Goal: Communication & Community: Answer question/provide support

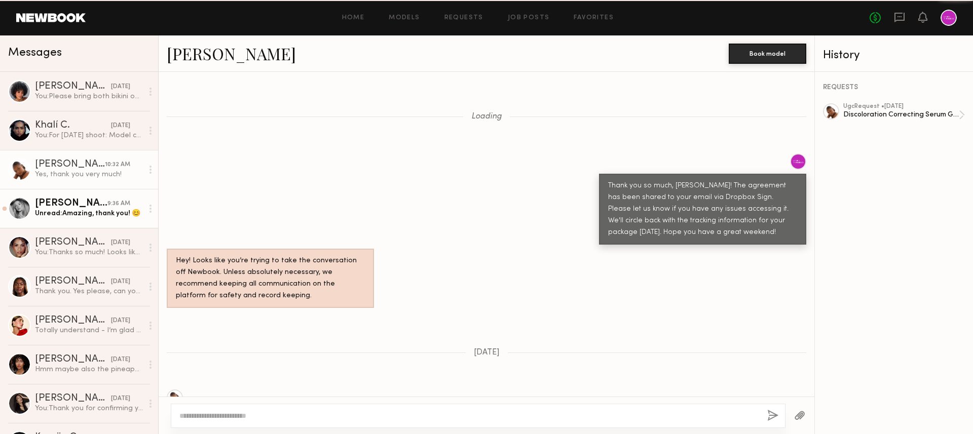
scroll to position [720, 0]
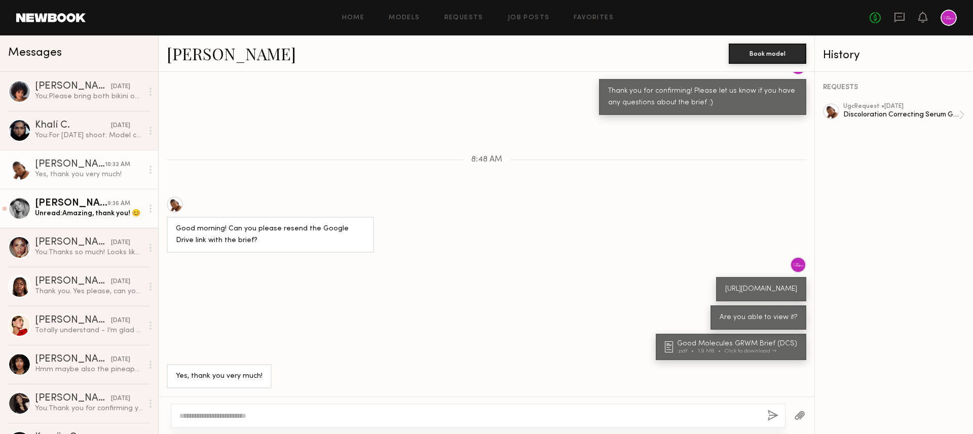
click at [85, 219] on link "[PERSON_NAME] 9:36 AM Unread: Amazing, thank you! 😊" at bounding box center [79, 208] width 158 height 39
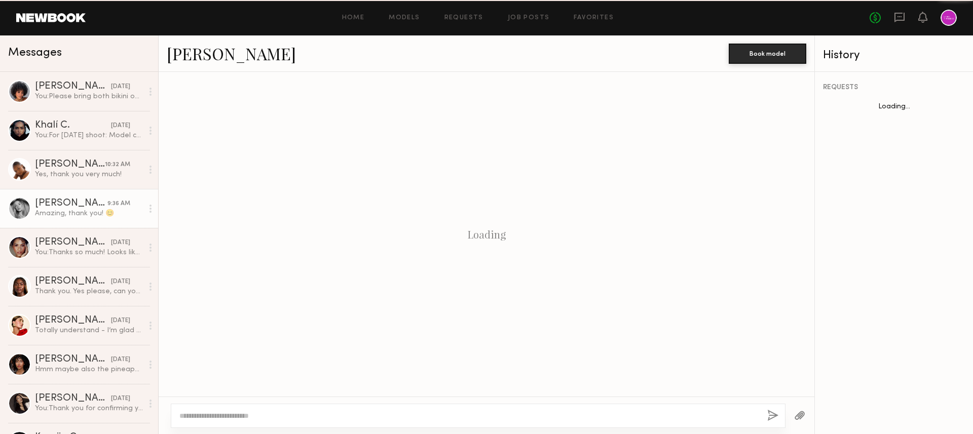
scroll to position [839, 0]
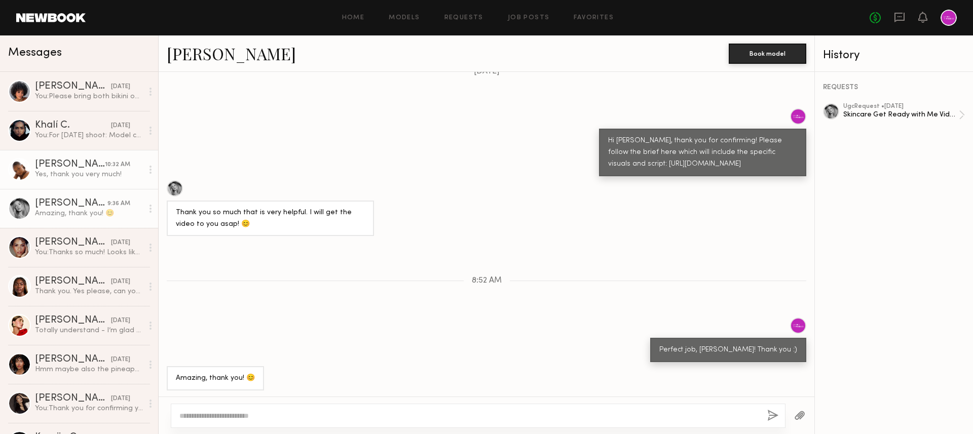
click at [109, 168] on div "10:32 AM" at bounding box center [117, 165] width 25 height 10
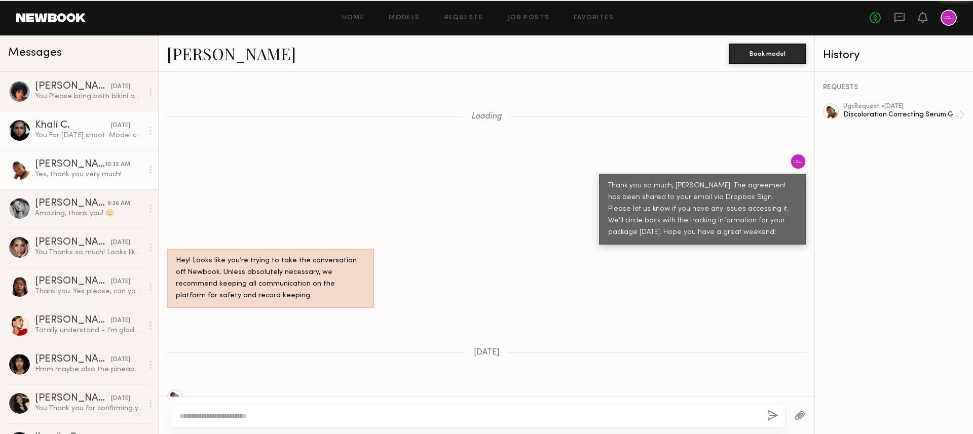
scroll to position [720, 0]
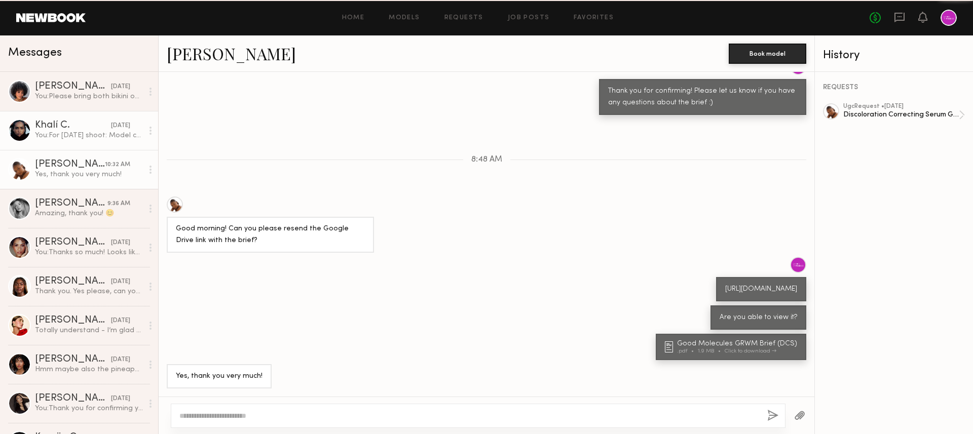
click at [100, 137] on div "You: For [DATE] shoot: Model call time: 11:30am Address: [STREET_ADDRESS] On-si…" at bounding box center [89, 136] width 108 height 10
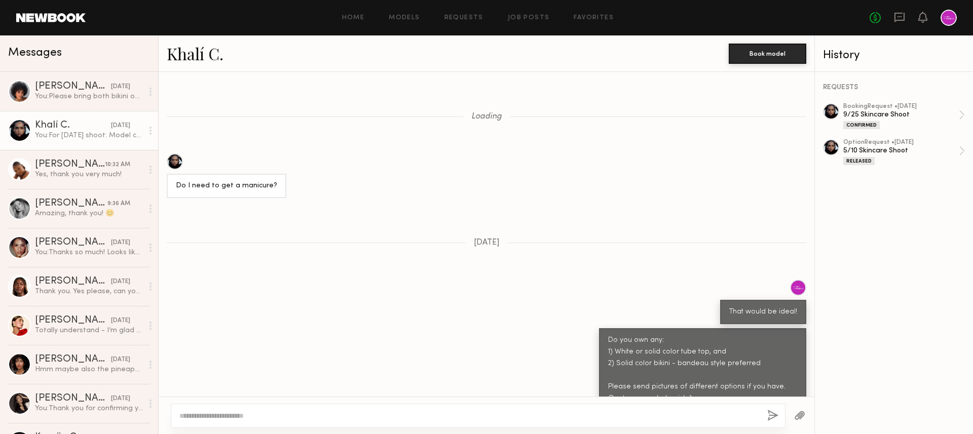
scroll to position [1151, 0]
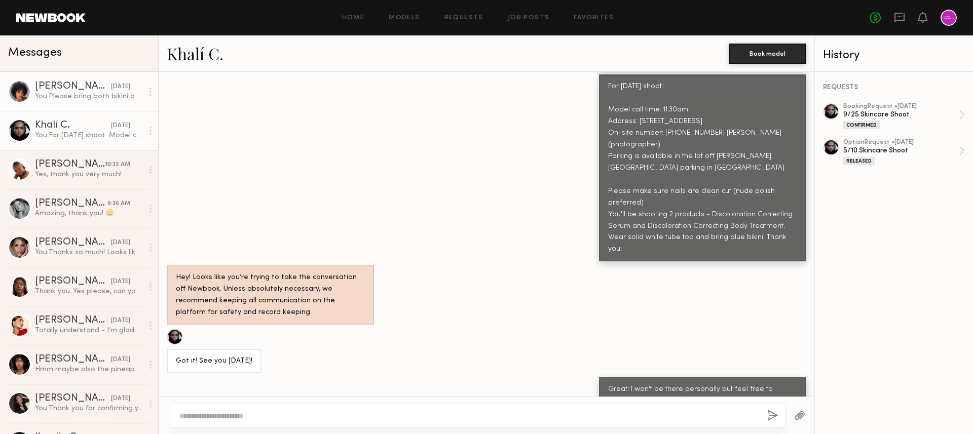
click at [100, 92] on div "You: Please bring both bikini options just in case. We're trying to order some …" at bounding box center [89, 97] width 108 height 10
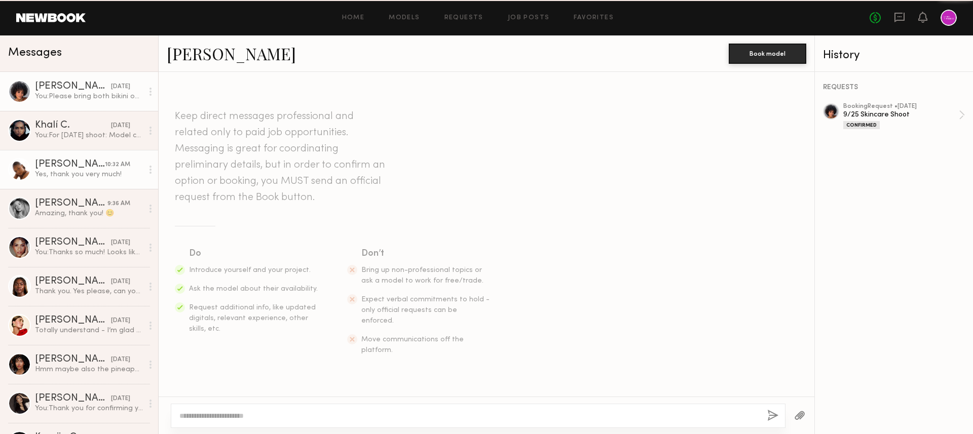
scroll to position [4348, 0]
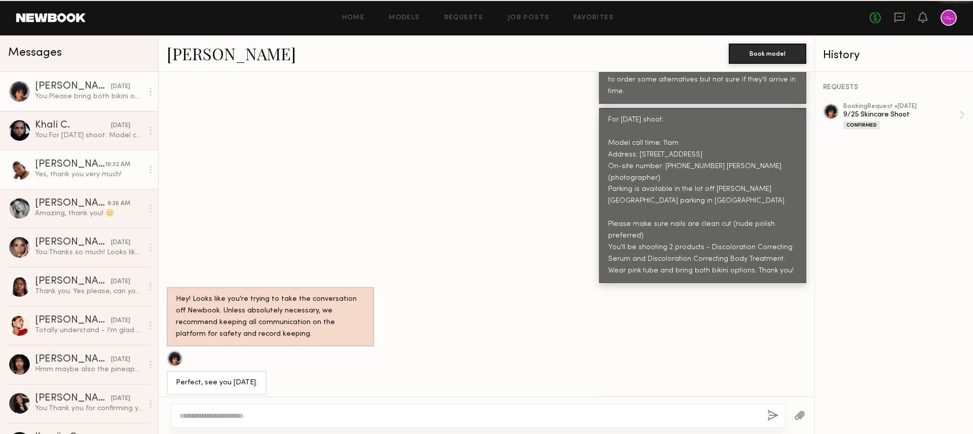
click at [96, 173] on div "Yes, thank you very much!" at bounding box center [89, 175] width 108 height 10
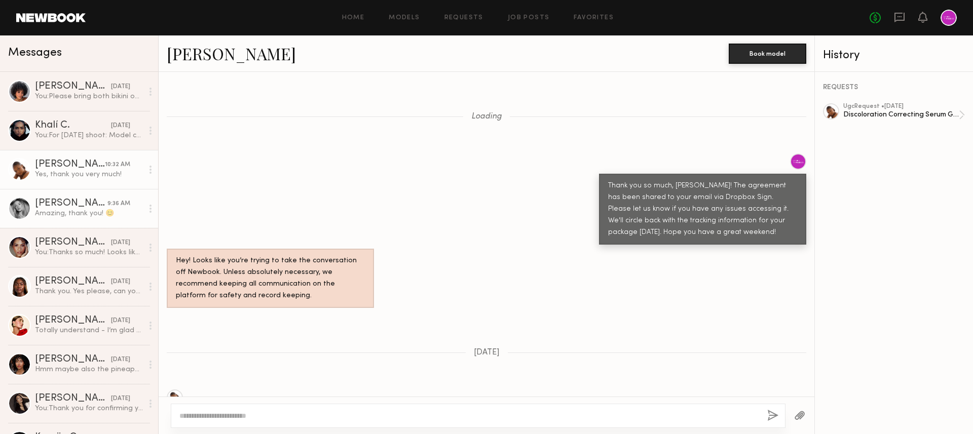
scroll to position [720, 0]
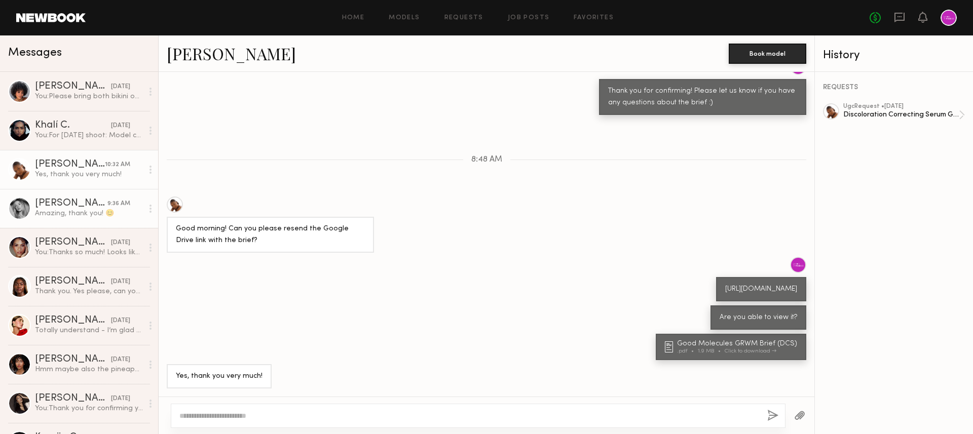
click at [96, 224] on link "[PERSON_NAME] 9:36 AM Amazing, thank you! 😊" at bounding box center [79, 208] width 158 height 39
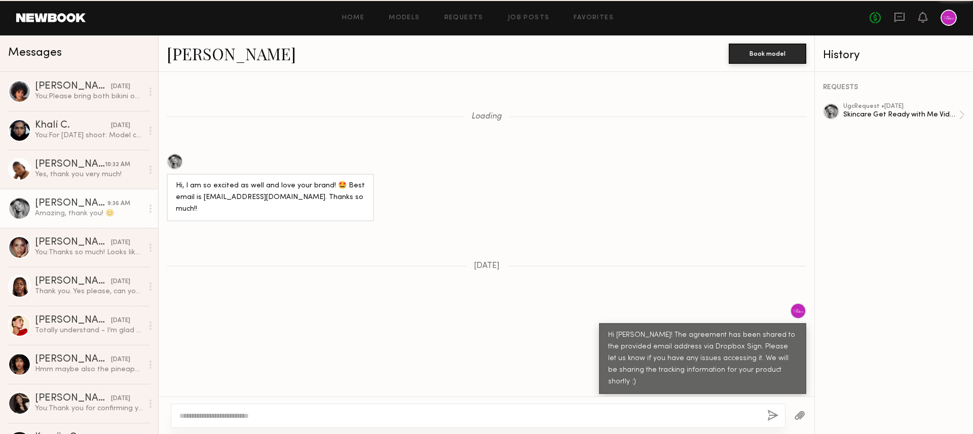
scroll to position [839, 0]
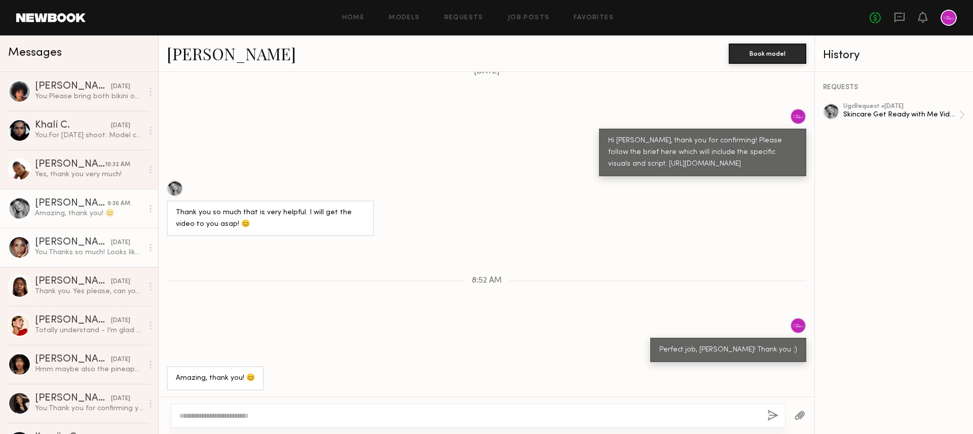
click at [96, 256] on div "You: Thanks so much! Looks like the product was dropped off in the mail room - …" at bounding box center [89, 253] width 108 height 10
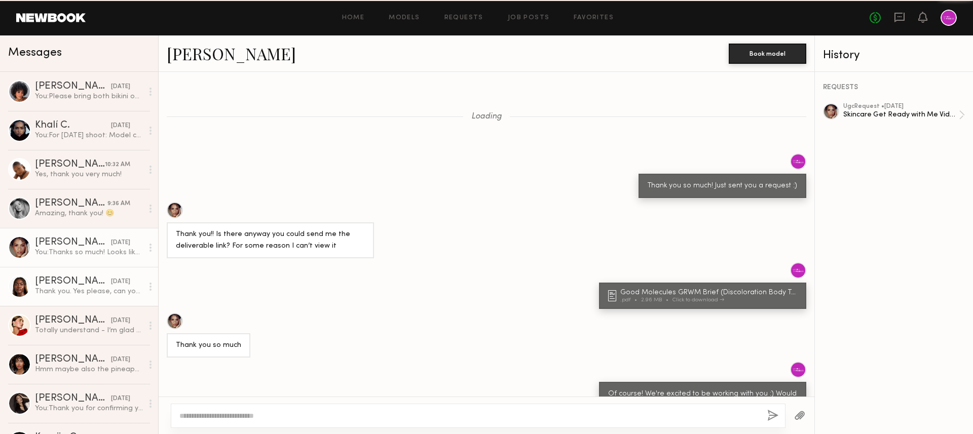
scroll to position [697, 0]
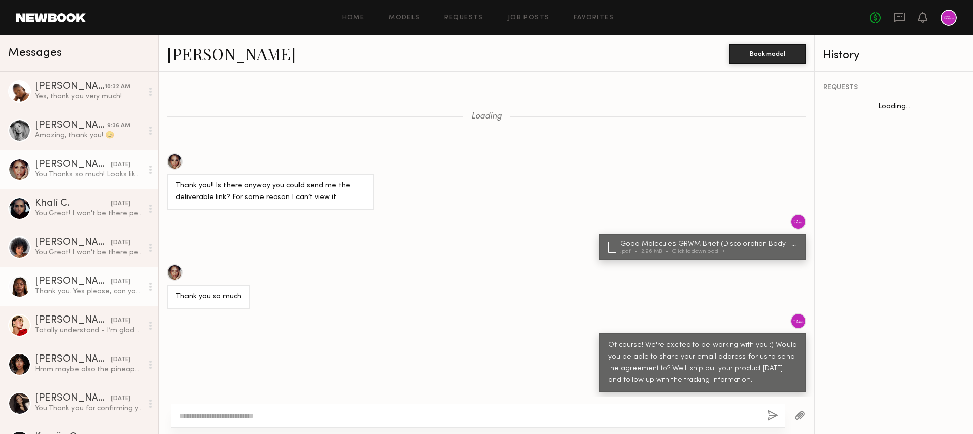
scroll to position [648, 0]
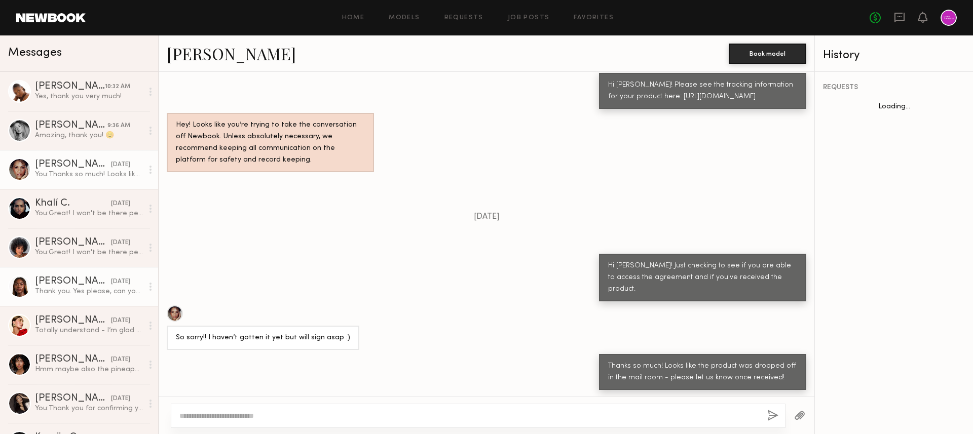
click at [79, 287] on div "Thank you. Yes please, can you add me." at bounding box center [89, 292] width 108 height 10
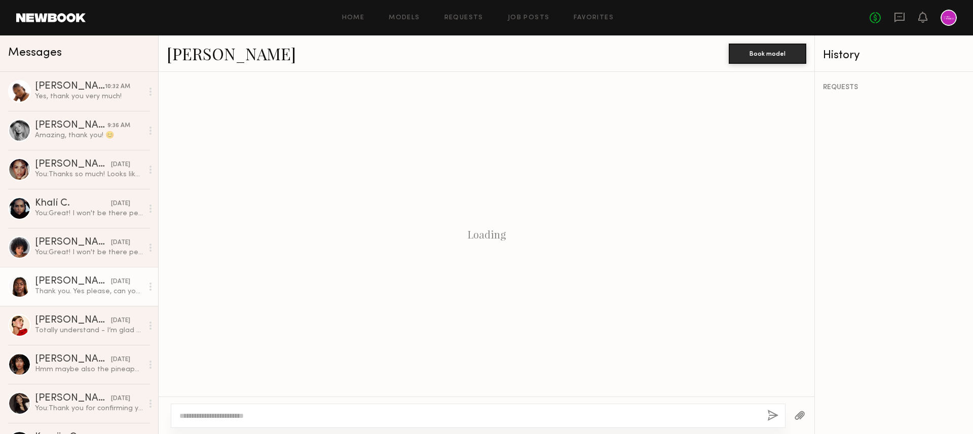
click at [114, 297] on link "Tamie L. yesterday Thank you. Yes please, can you add me." at bounding box center [79, 286] width 158 height 39
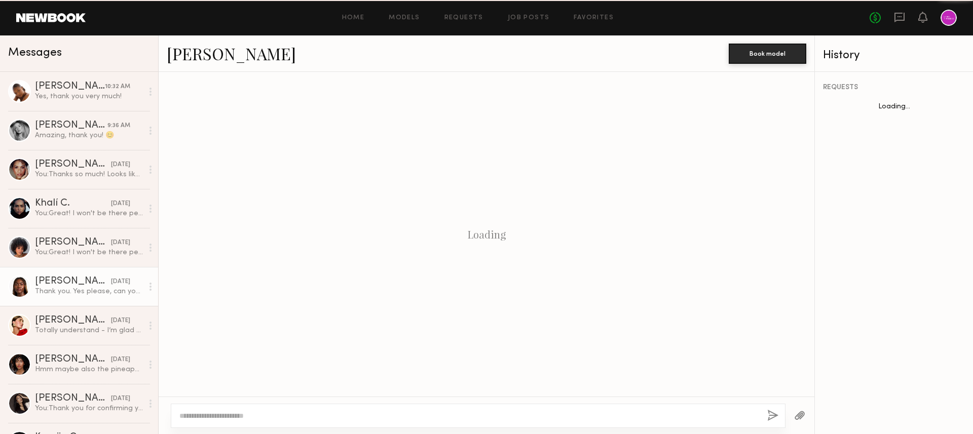
scroll to position [1159, 0]
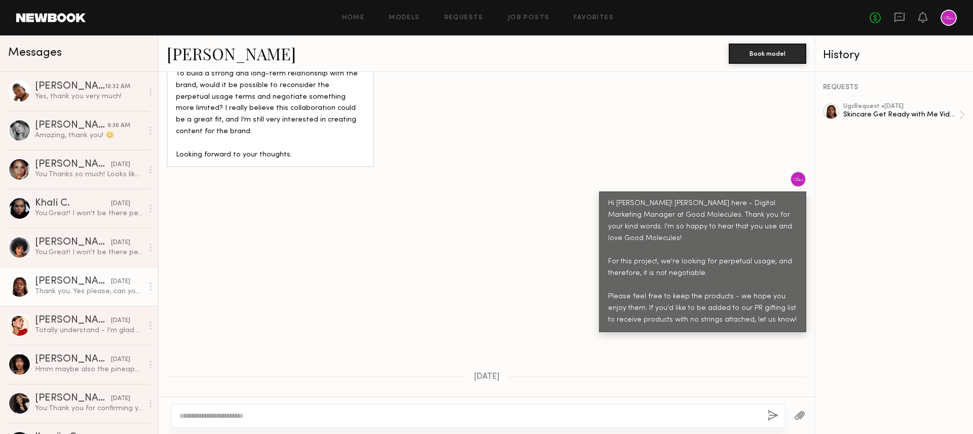
click at [275, 415] on textarea at bounding box center [469, 416] width 580 height 10
type textarea "*****"
click at [771, 417] on button "button" at bounding box center [772, 416] width 11 height 13
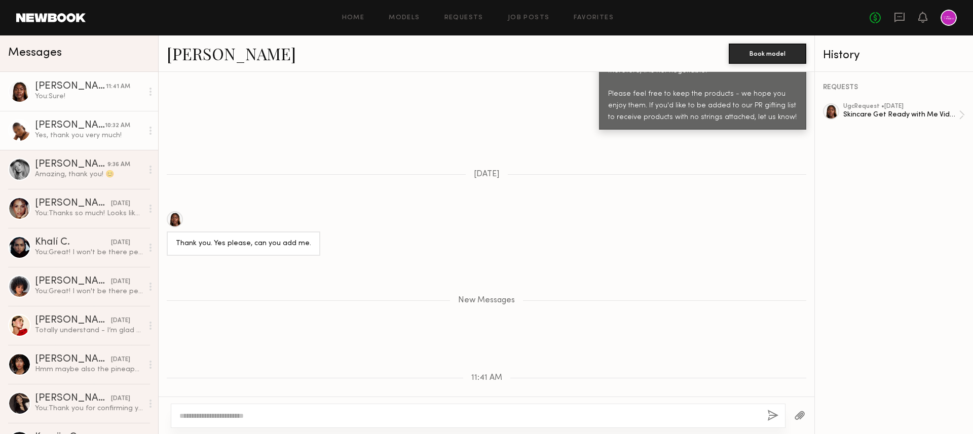
click at [72, 124] on div "[PERSON_NAME]" at bounding box center [70, 126] width 70 height 10
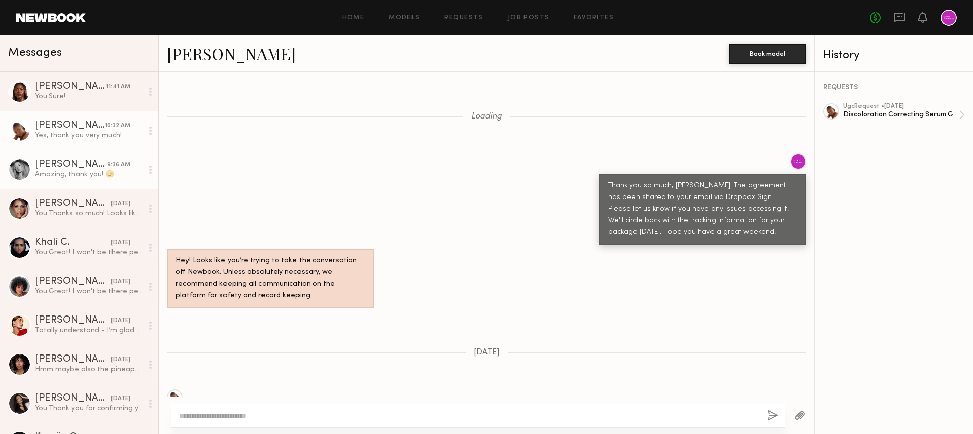
scroll to position [720, 0]
